Goal: Task Accomplishment & Management: Complete application form

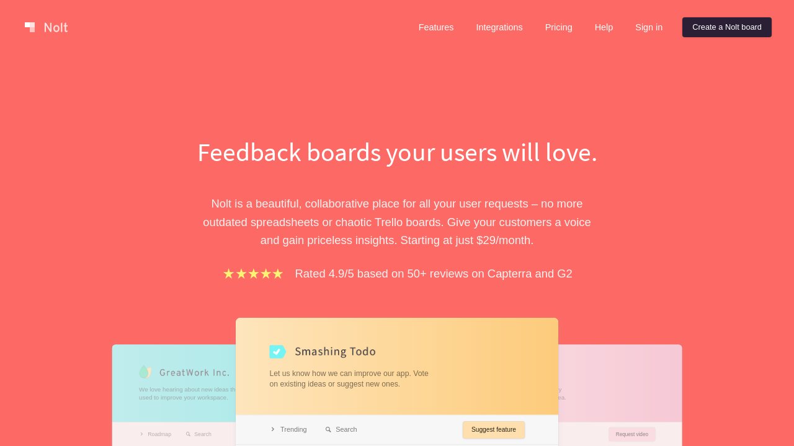
click at [724, 27] on link "Create a Nolt board" at bounding box center [726, 27] width 89 height 20
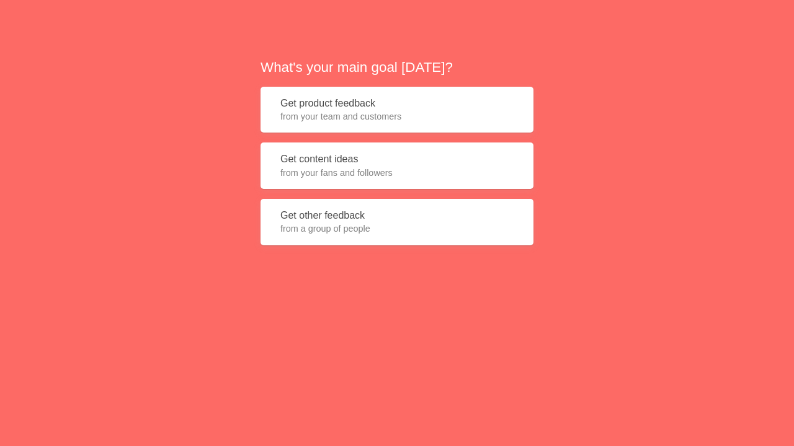
click at [397, 110] on button "Get product feedback from your team and customers" at bounding box center [396, 110] width 273 height 47
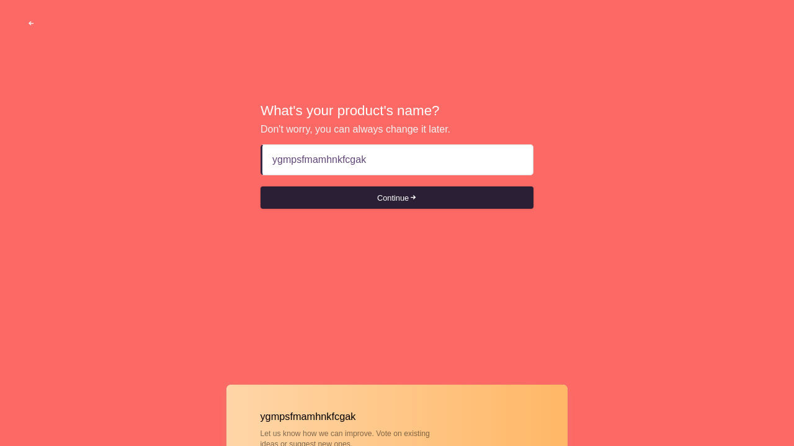
click at [397, 198] on button "Continue" at bounding box center [396, 198] width 273 height 22
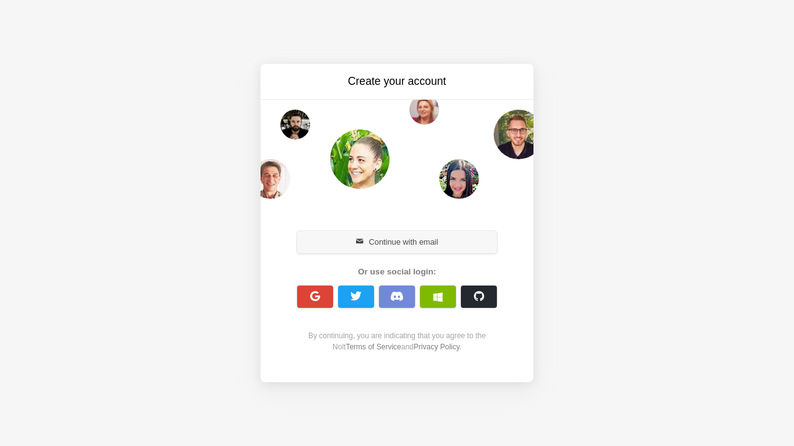
click at [397, 242] on button "Continue with email" at bounding box center [397, 242] width 200 height 22
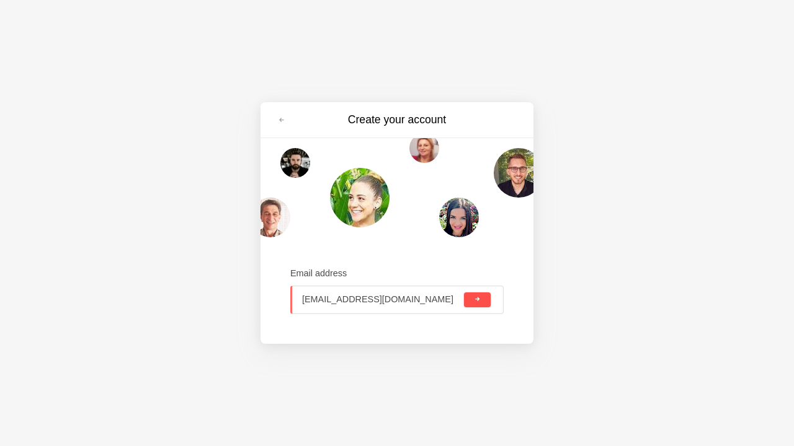
click at [477, 300] on span "submit" at bounding box center [477, 299] width 7 height 7
